Goal: Task Accomplishment & Management: Use online tool/utility

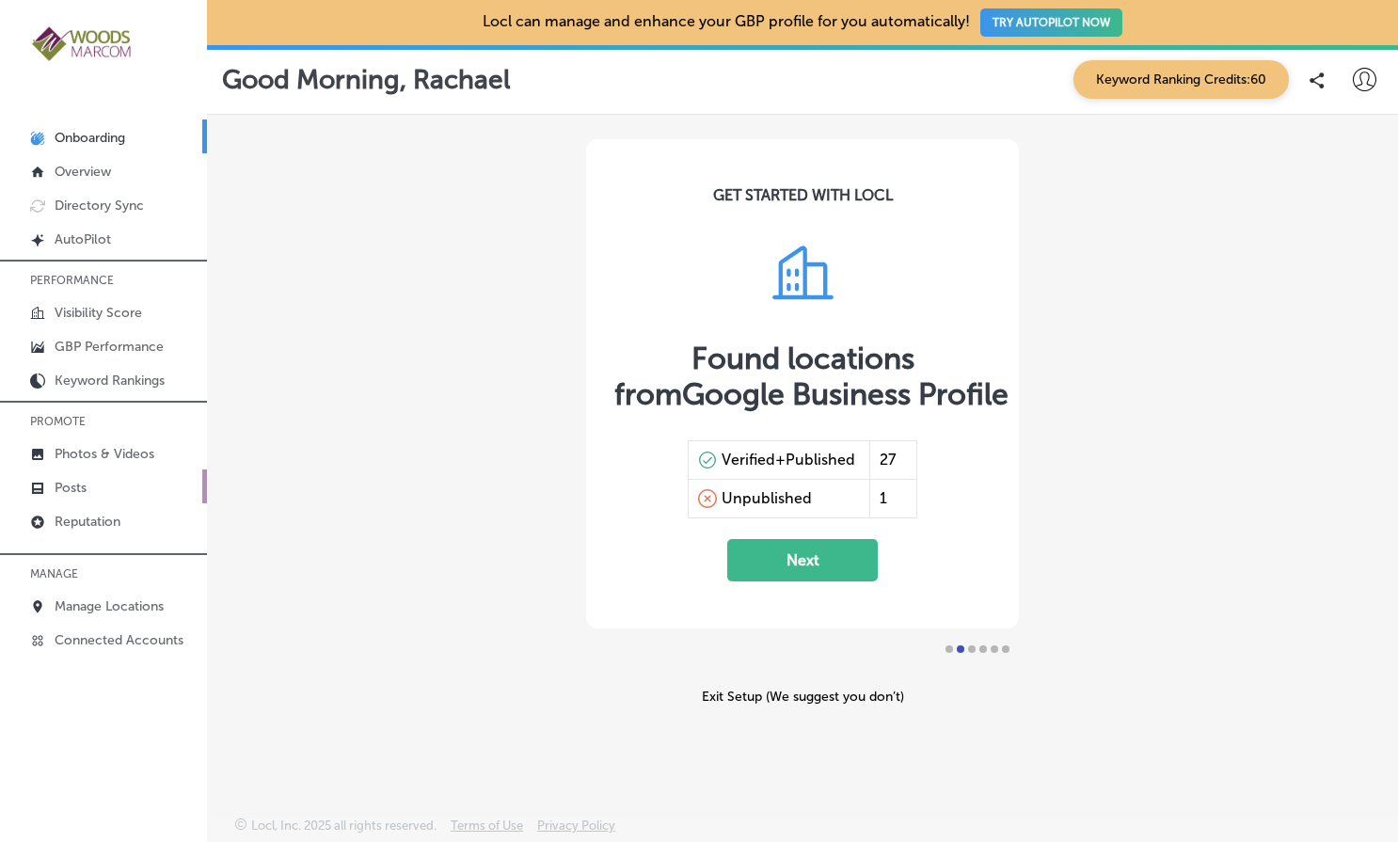
click at [78, 479] on link "Posts" at bounding box center [103, 487] width 207 height 34
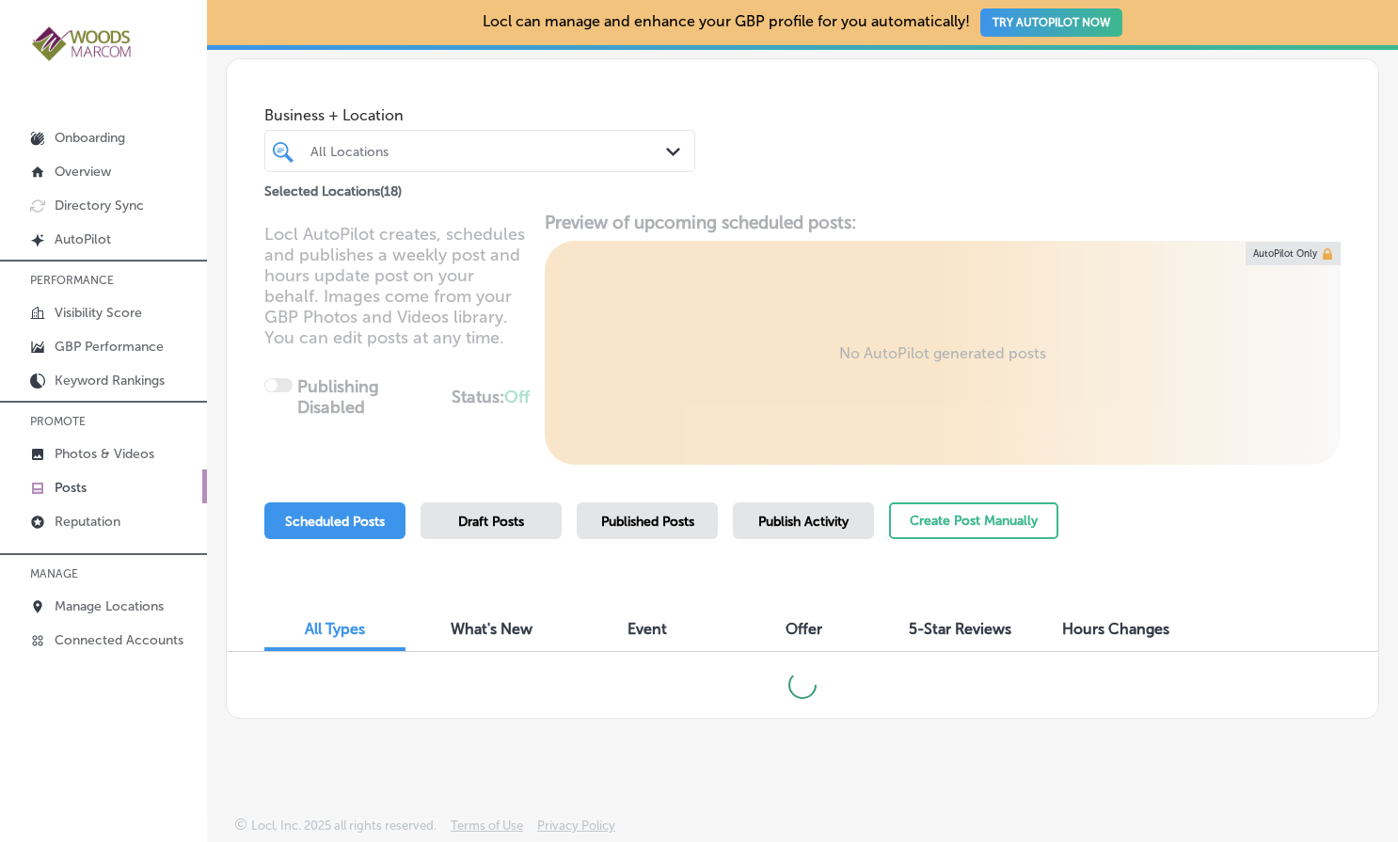
scroll to position [68, 0]
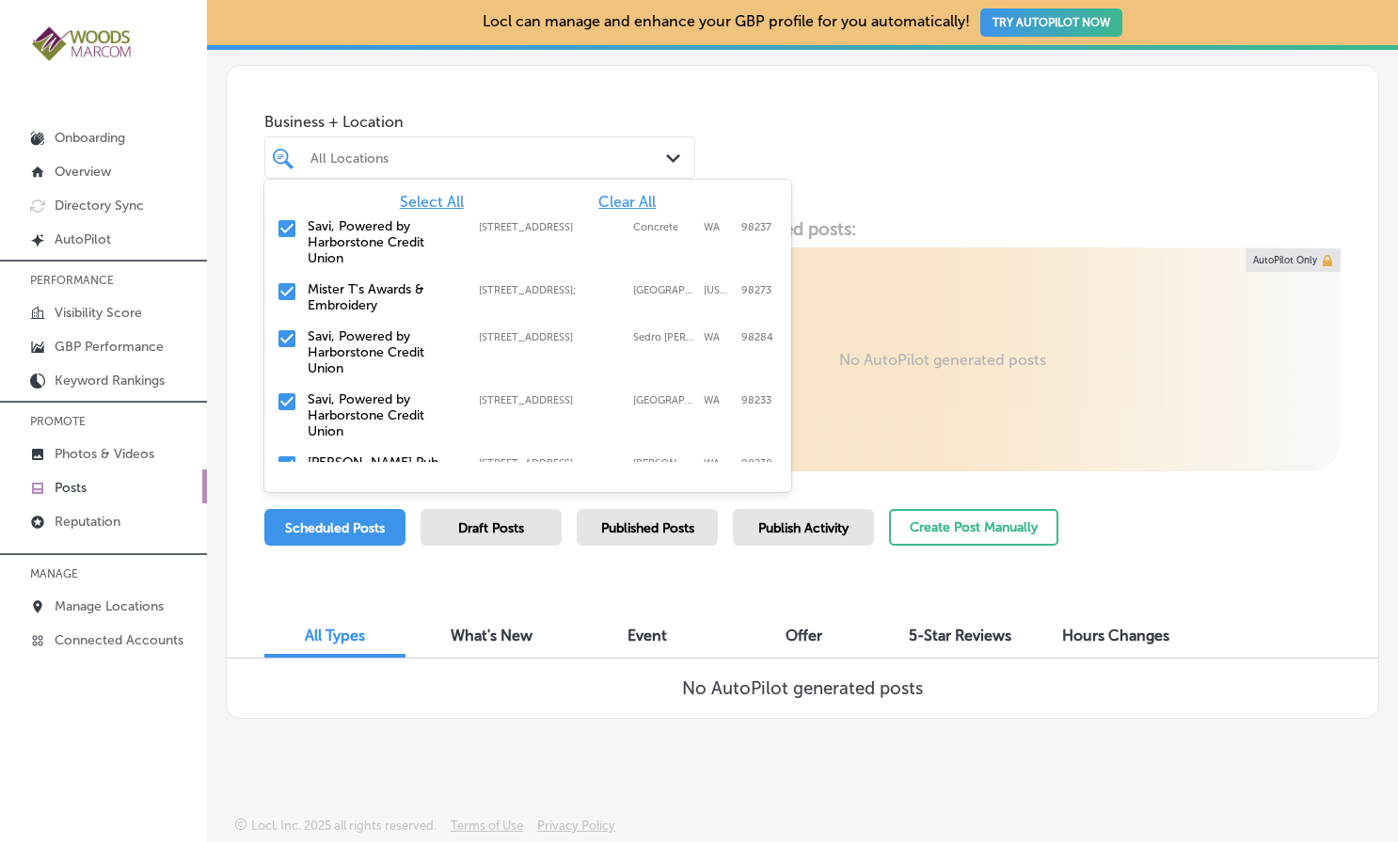
click at [670, 152] on div "Path Created with Sketch." at bounding box center [676, 159] width 21 height 21
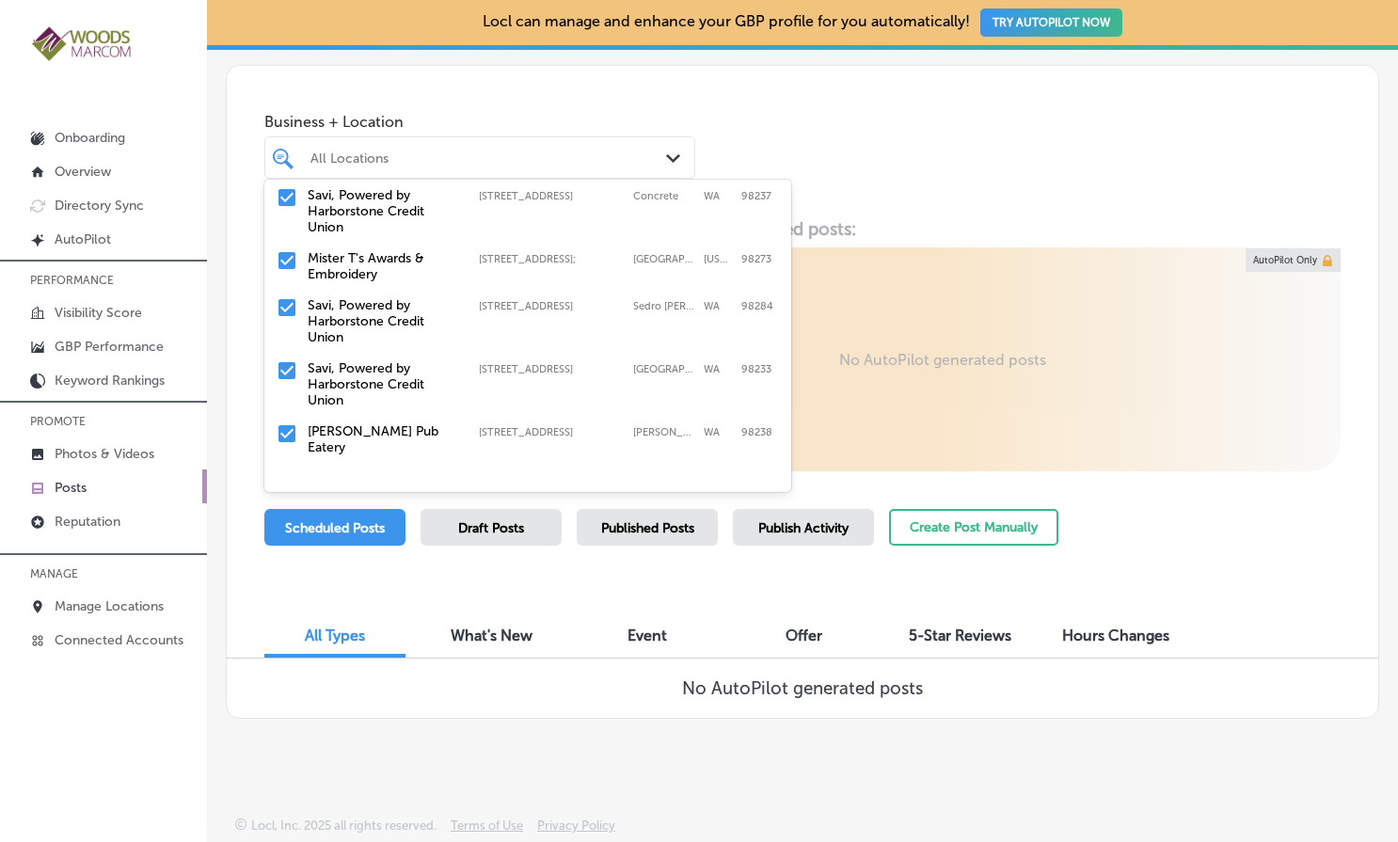
scroll to position [0, 0]
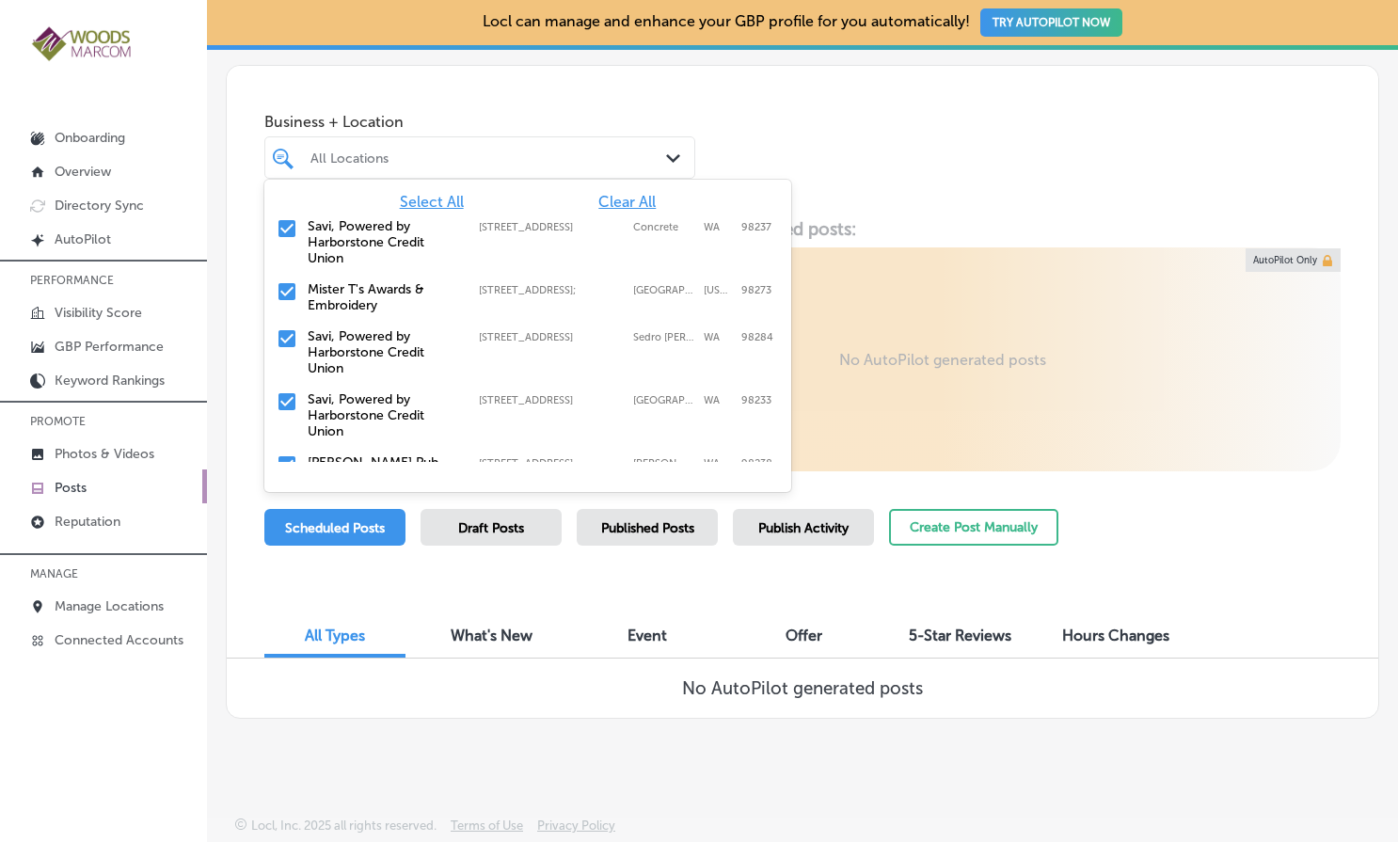
click at [611, 203] on span "Clear All" at bounding box center [627, 202] width 57 height 18
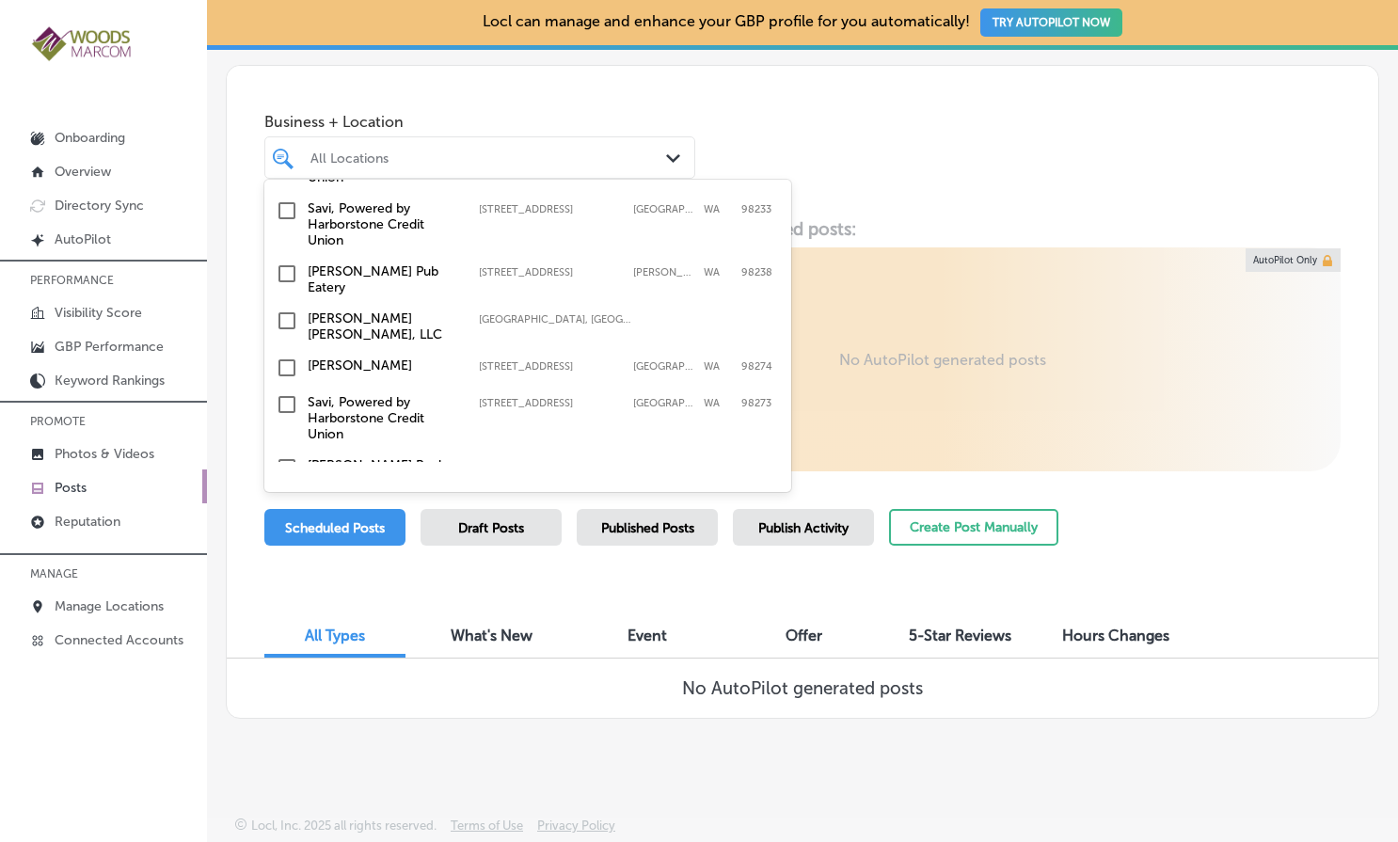
scroll to position [202, 0]
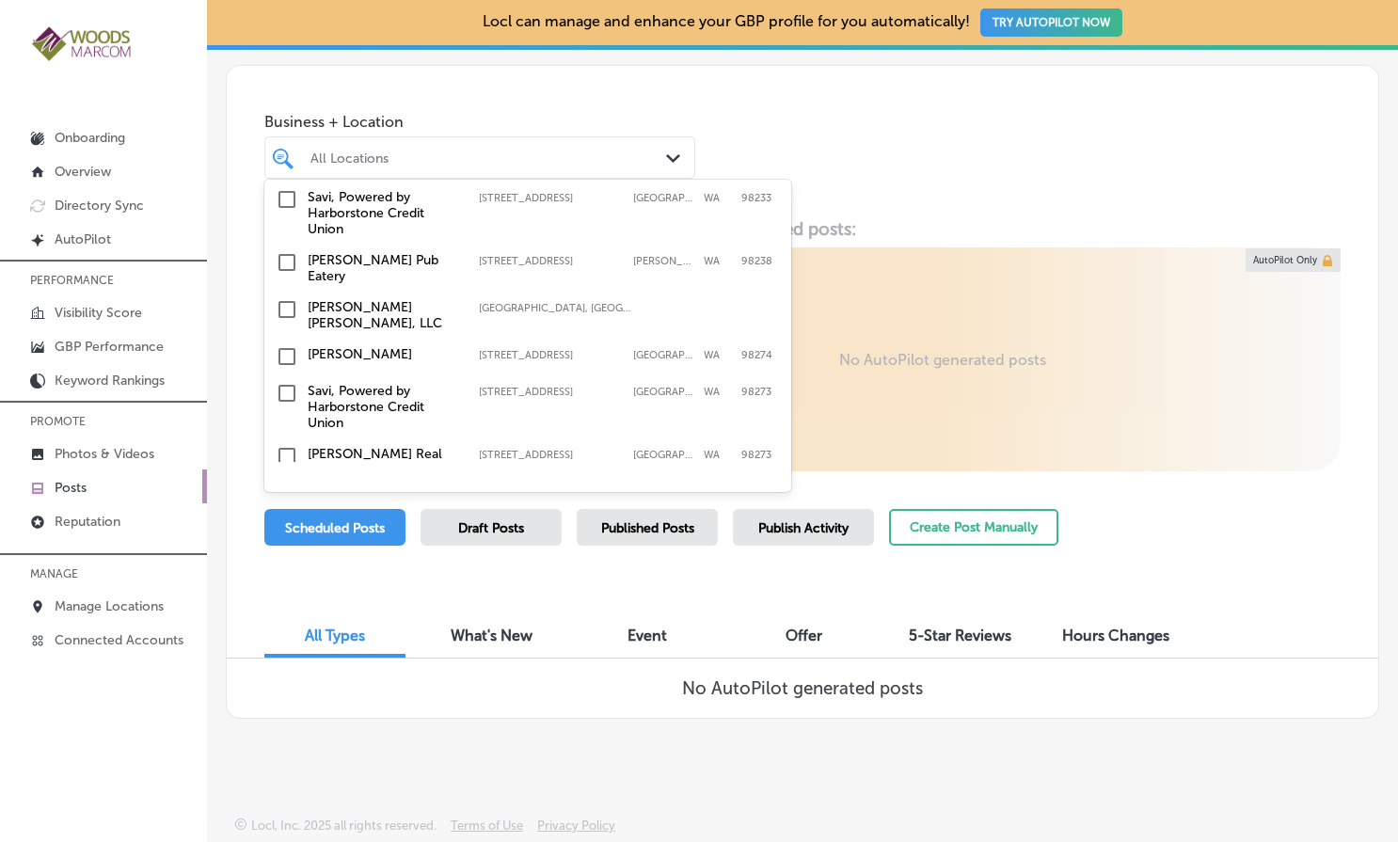
click at [288, 263] on input "checkbox" at bounding box center [287, 262] width 23 height 23
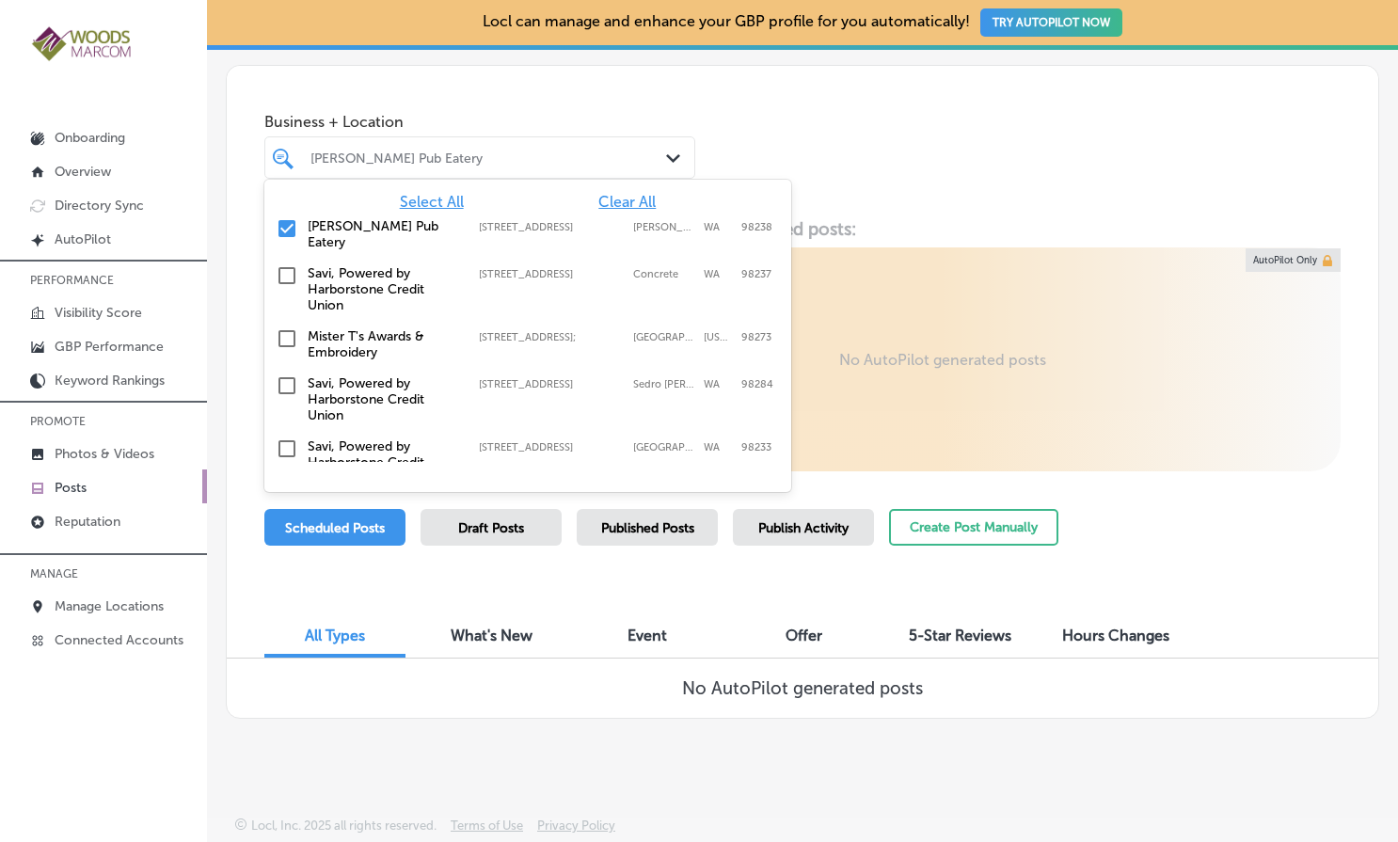
click at [882, 190] on div "Business + Location option [STREET_ADDRESS]. option [STREET_ADDRESS]. 19 result…" at bounding box center [803, 137] width 1152 height 143
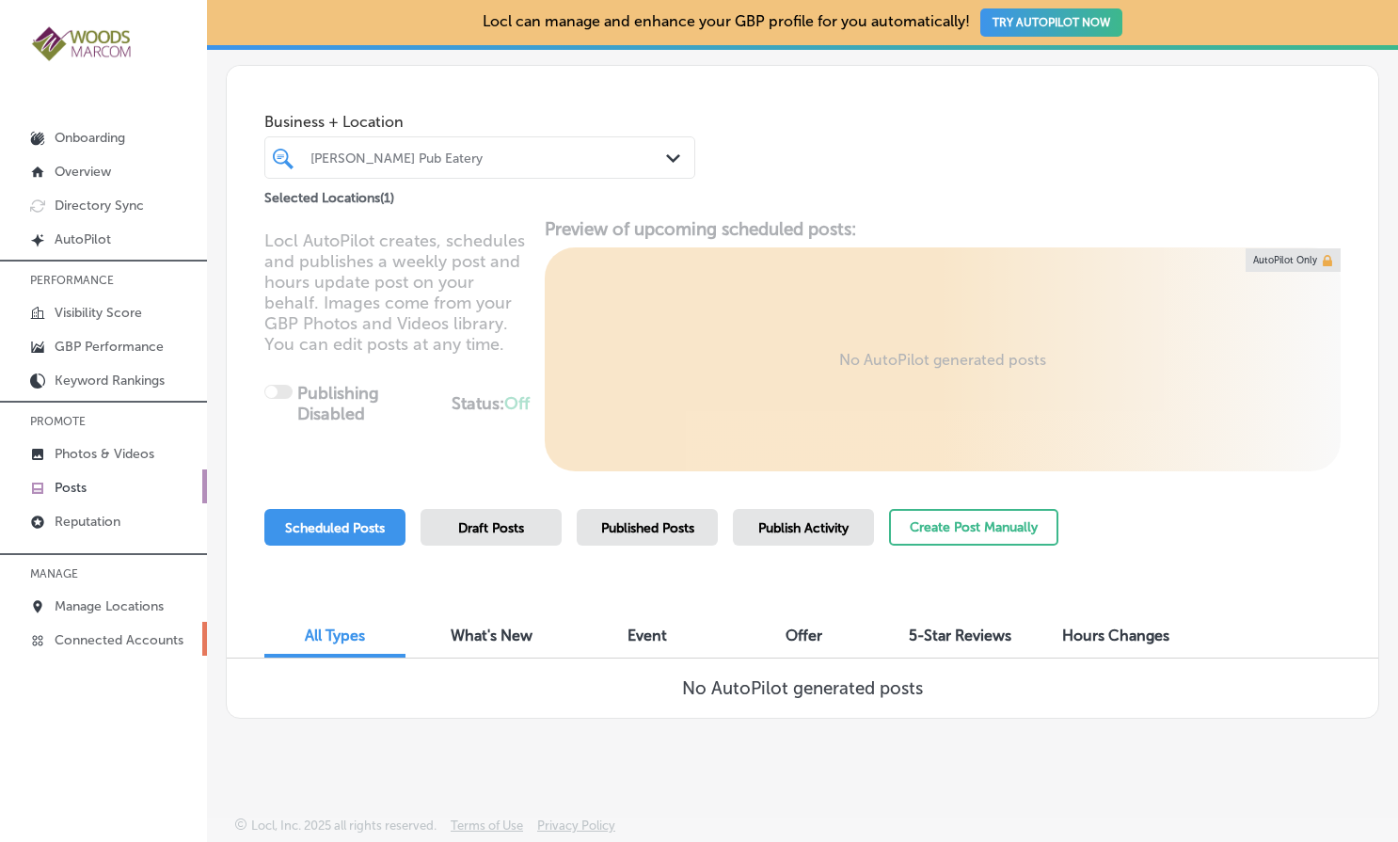
click at [129, 640] on p "Connected Accounts" at bounding box center [119, 640] width 129 height 16
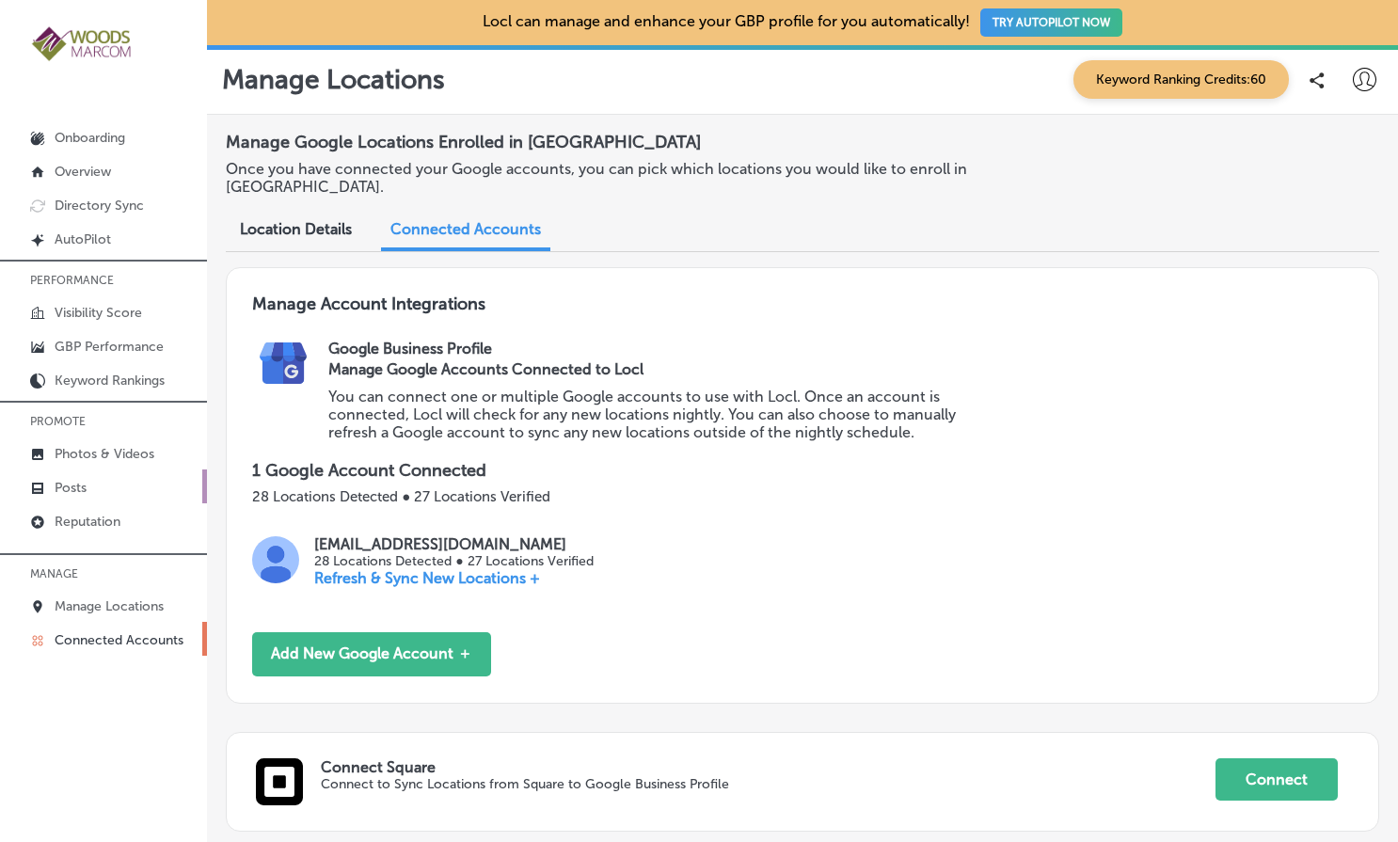
click at [75, 494] on p "Posts" at bounding box center [71, 488] width 32 height 16
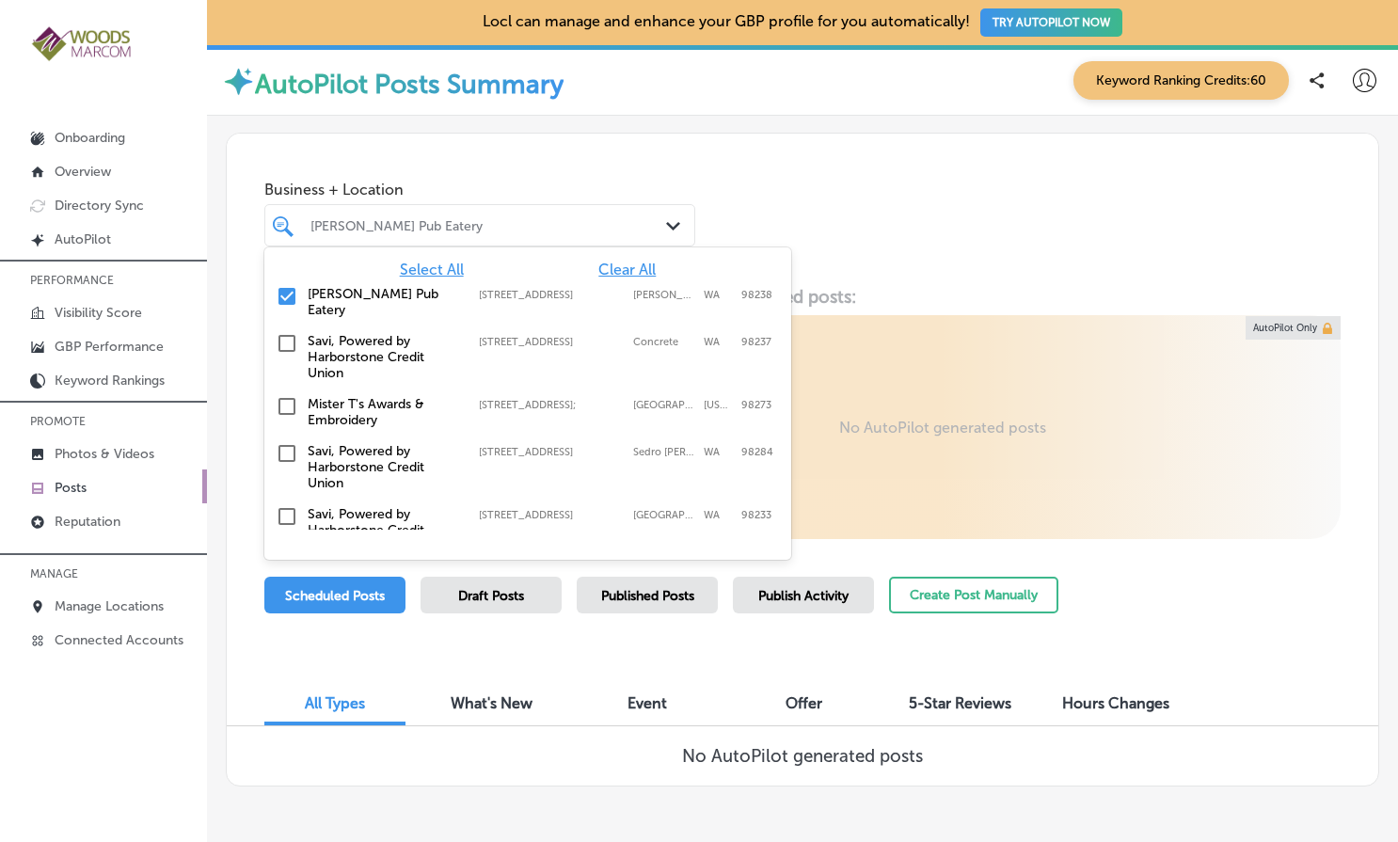
click at [670, 229] on icon "Path Created with Sketch." at bounding box center [673, 226] width 14 height 8
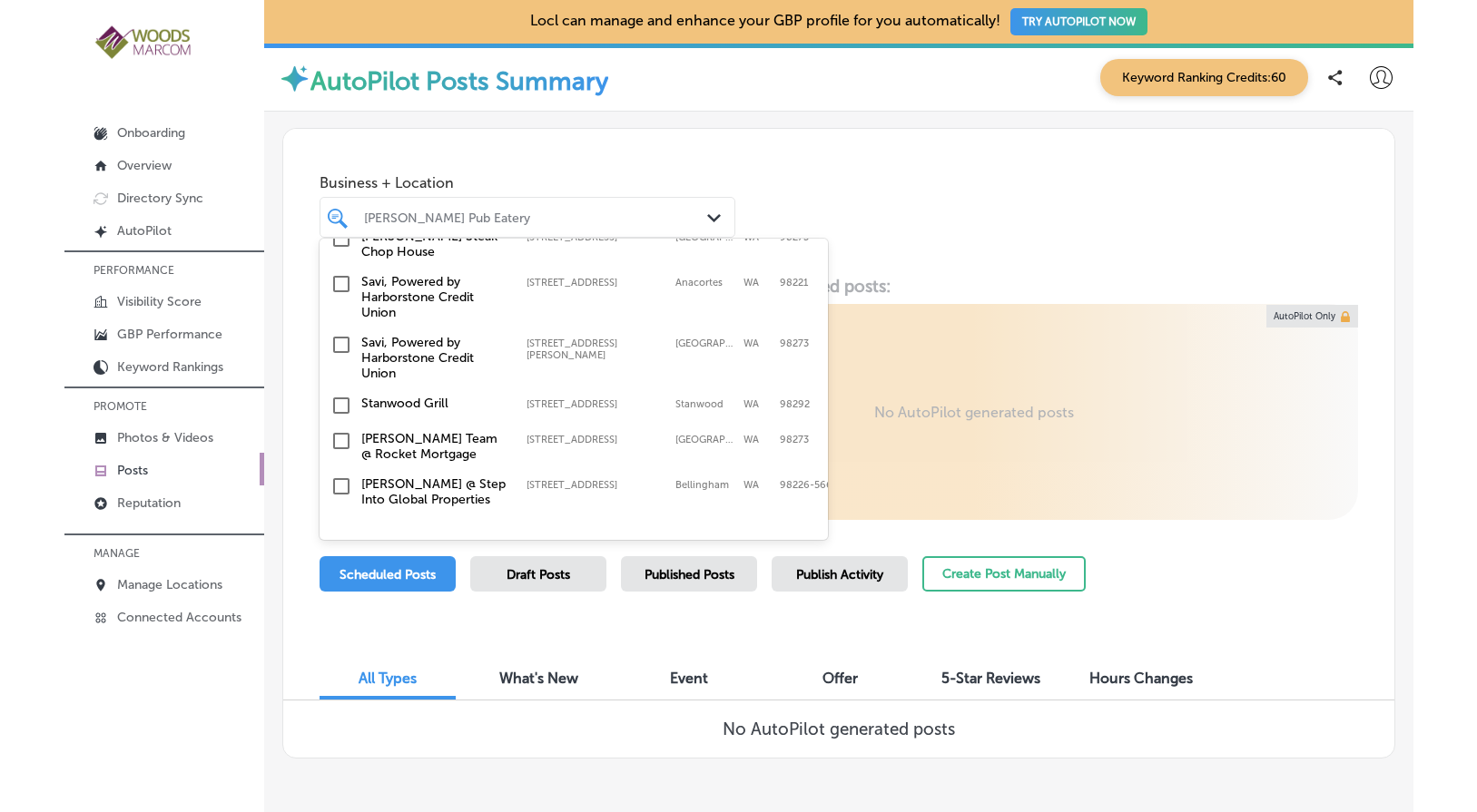
scroll to position [528, 0]
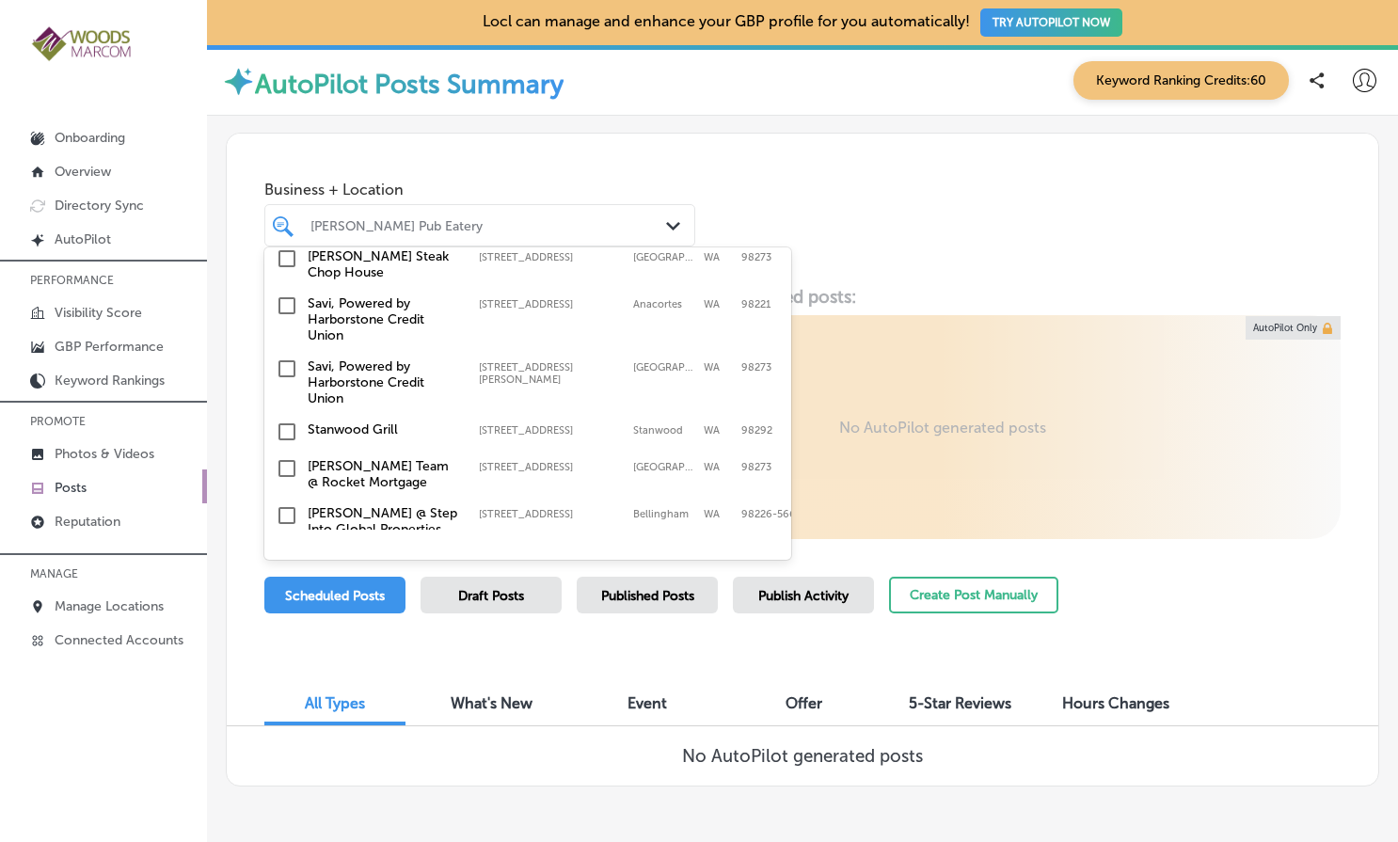
click at [760, 196] on div "Business + Location option [STREET_ADDRESS]. 19 results available. Use Up and D…" at bounding box center [803, 205] width 1152 height 143
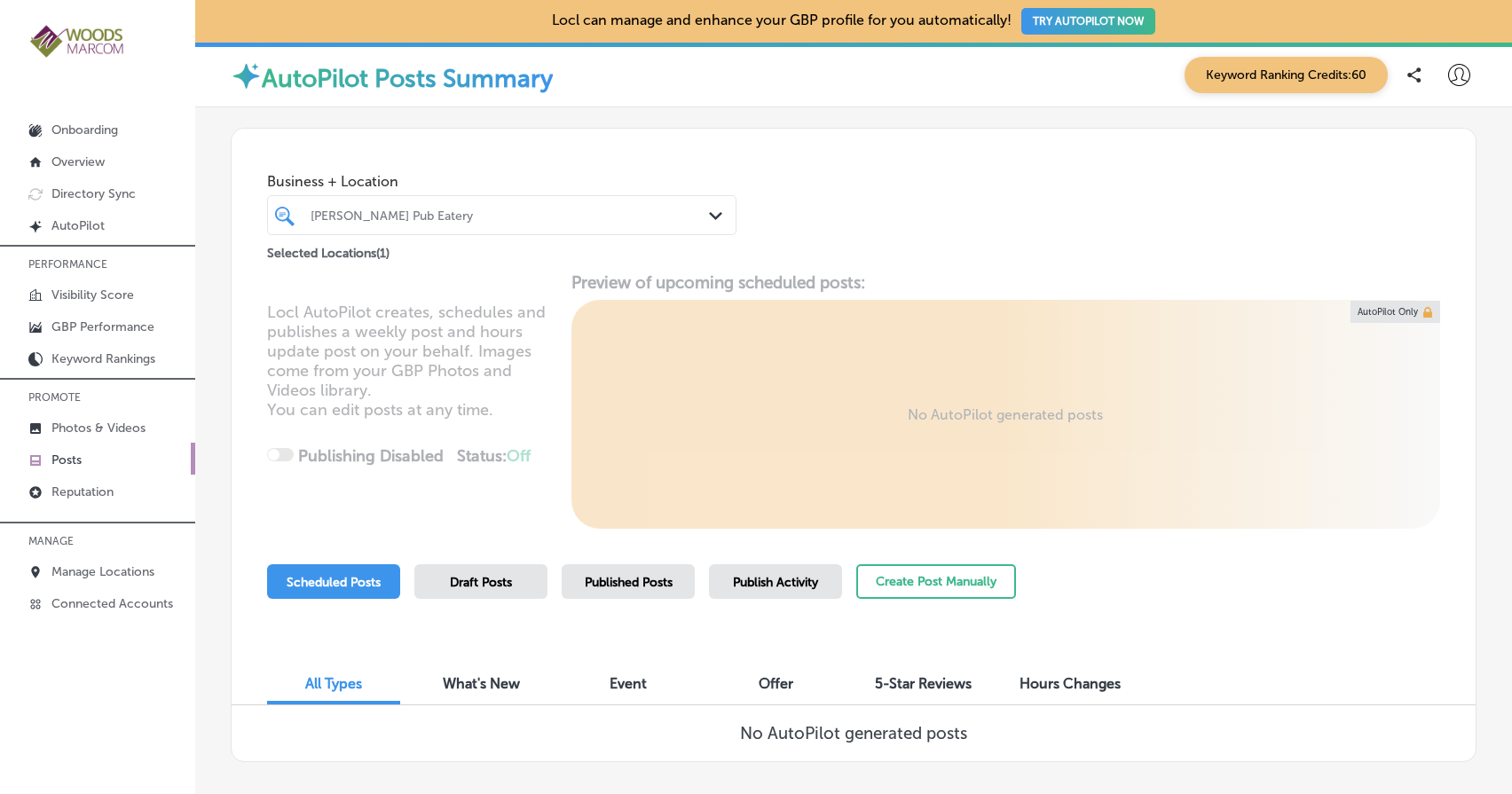
click at [517, 223] on div at bounding box center [482, 215] width 347 height 24
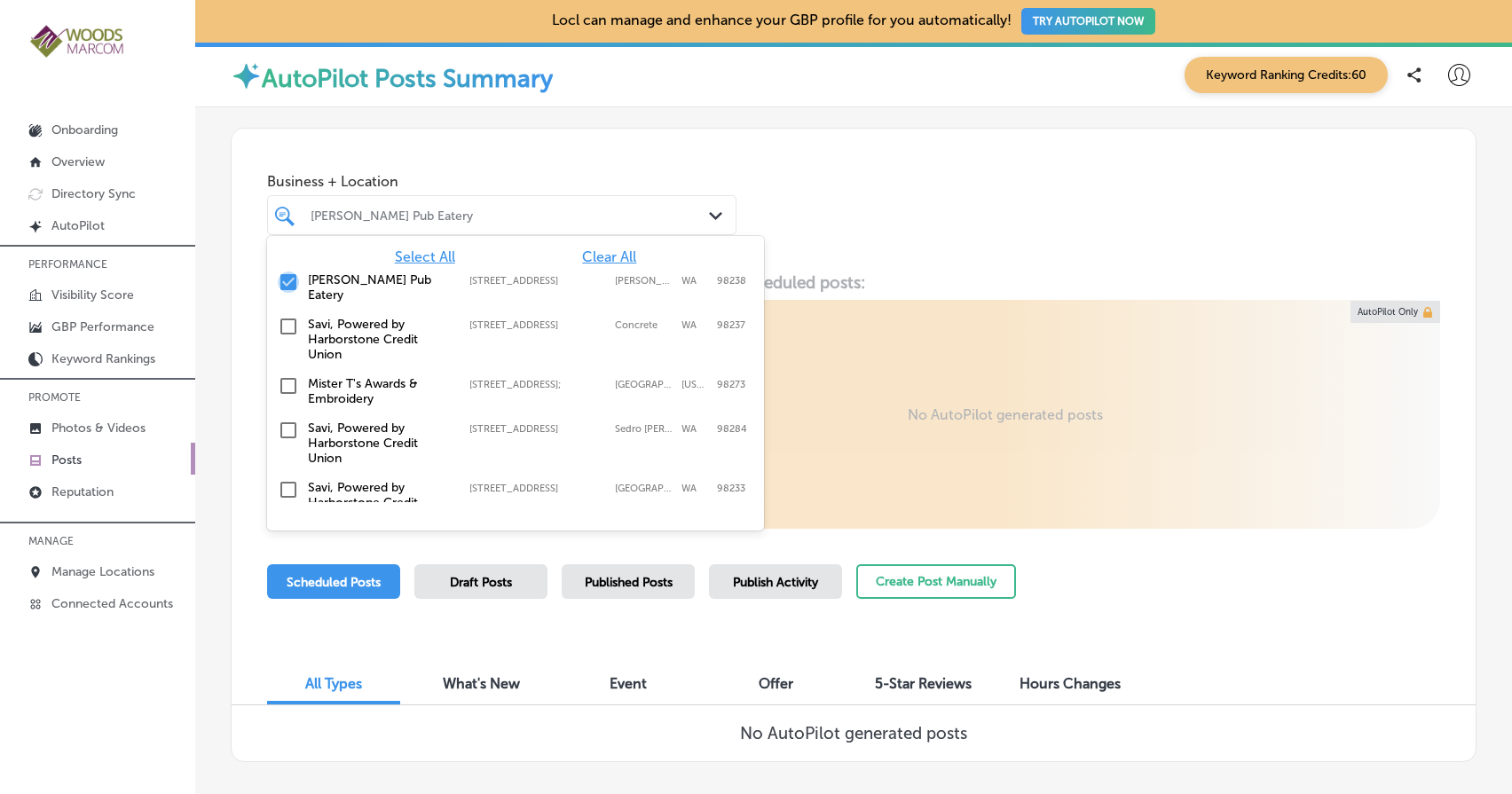
click at [292, 281] on input "checkbox" at bounding box center [288, 282] width 22 height 22
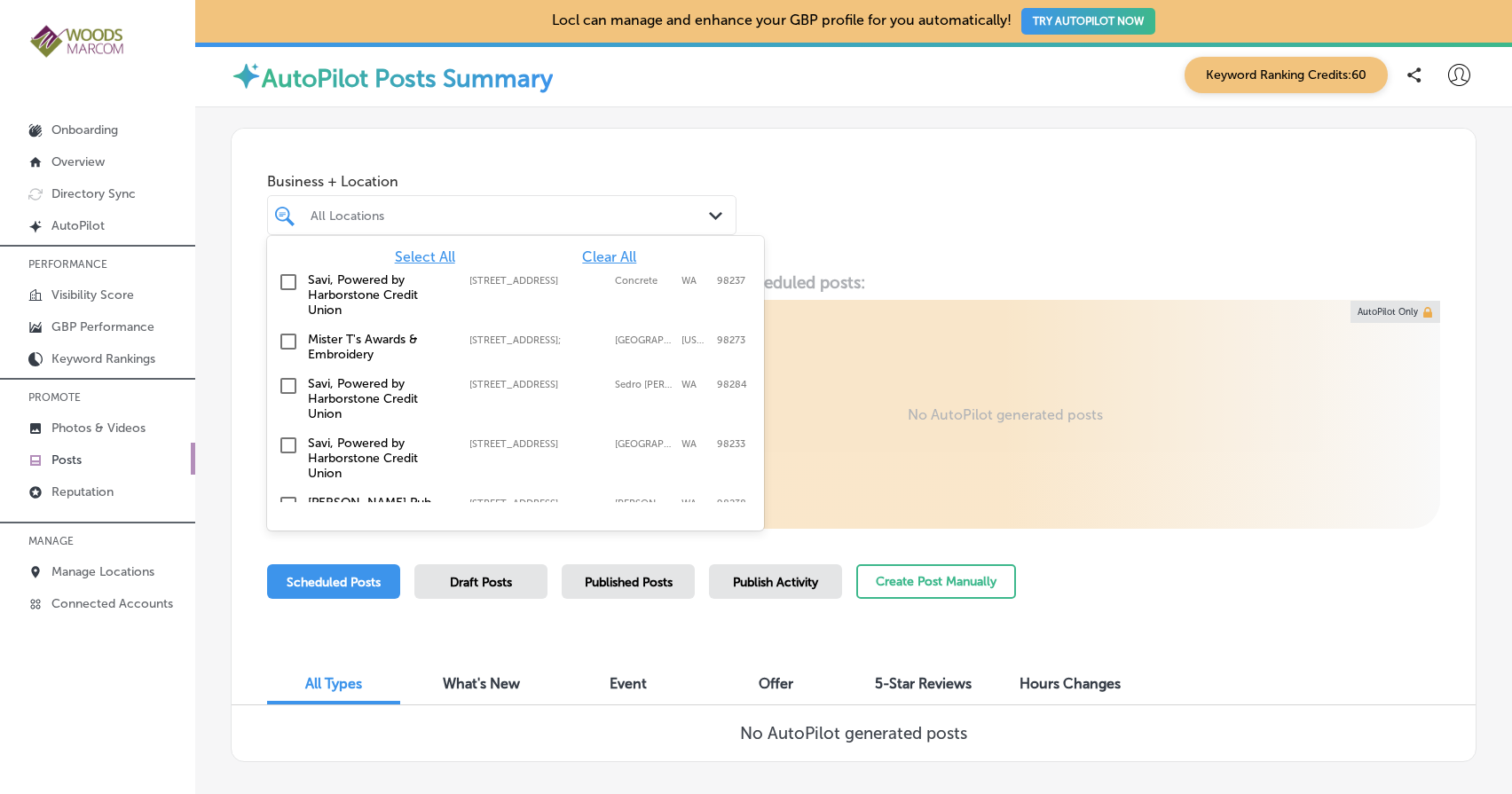
click at [613, 166] on div "Business + Location option [STREET_ADDRESS]. option [STREET_ADDRESS]. 19 result…" at bounding box center [501, 199] width 469 height 71
